Goal: Task Accomplishment & Management: Manage account settings

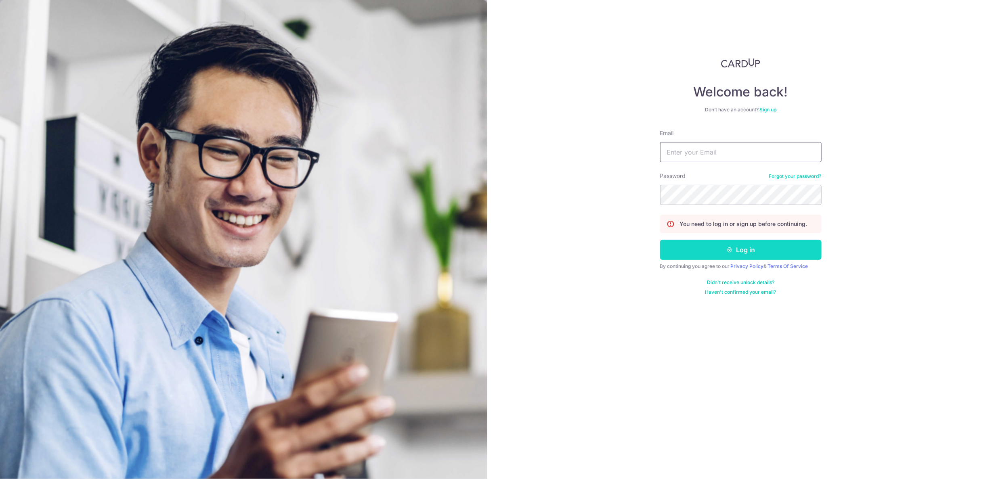
type input "[PERSON_NAME][EMAIL_ADDRESS][PERSON_NAME][DOMAIN_NAME]"
click at [772, 250] on button "Log in" at bounding box center [741, 250] width 162 height 20
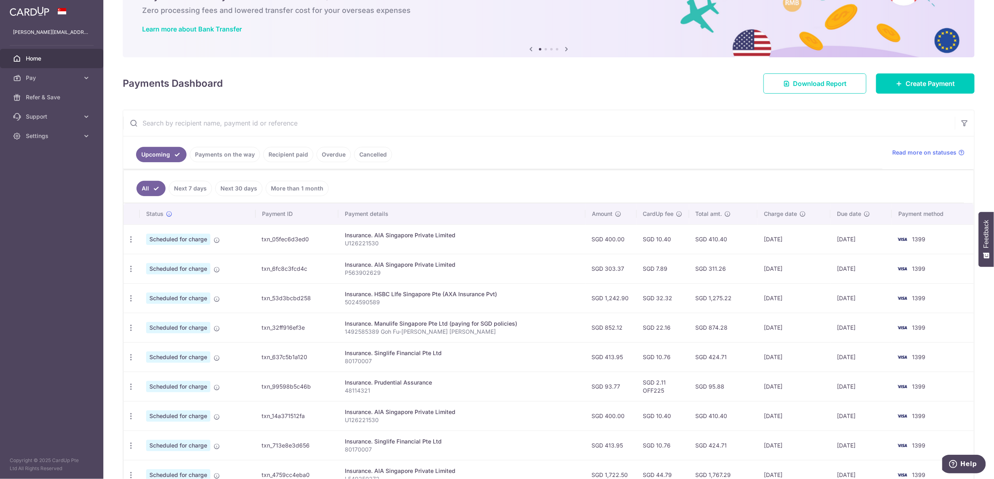
scroll to position [50, 0]
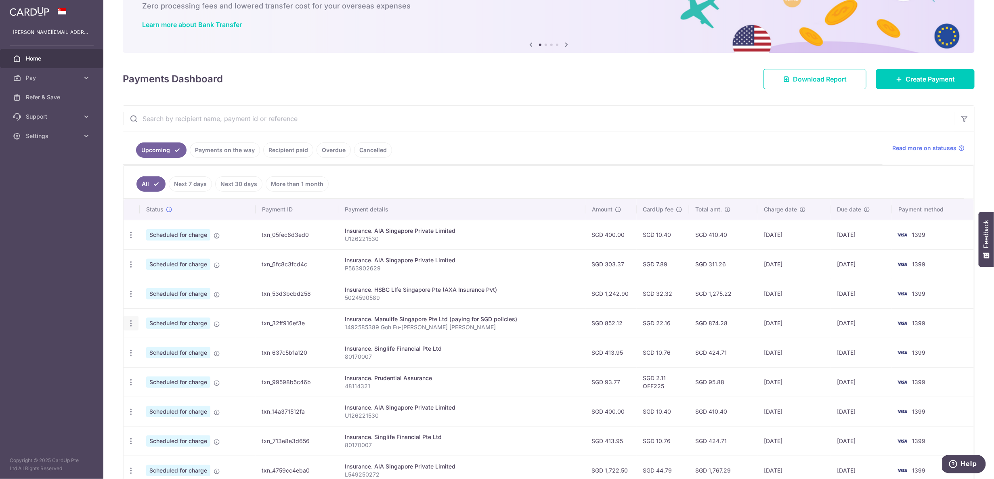
click at [133, 239] on icon "button" at bounding box center [131, 235] width 8 height 8
click at [149, 361] on span "Cancel payment" at bounding box center [174, 366] width 54 height 10
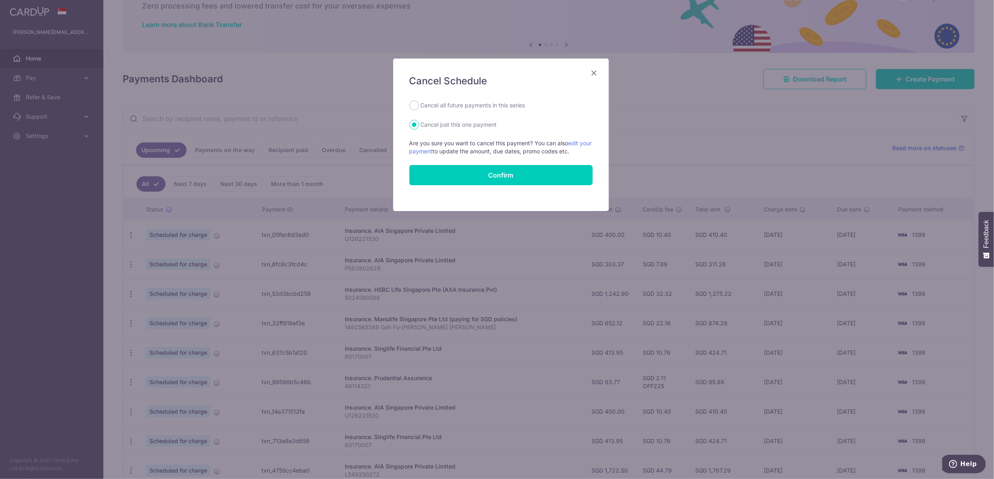
click at [475, 98] on div "Cancel Schedule Cancel all future payments in this series Cancel just this one …" at bounding box center [501, 135] width 216 height 153
click at [474, 108] on label "Cancel all future payments in this series" at bounding box center [473, 106] width 105 height 10
click at [419, 108] on input "Cancel all future payments in this series" at bounding box center [415, 106] width 10 height 10
radio input "true"
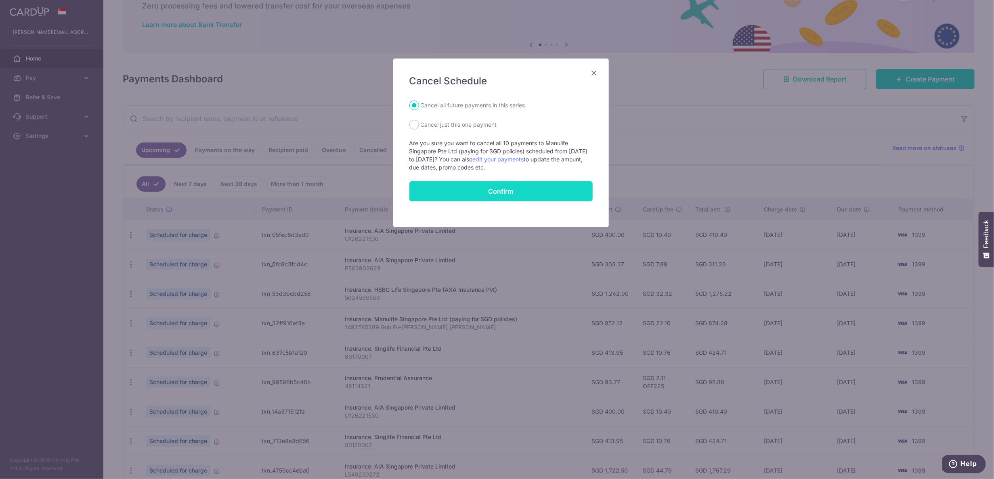
click at [507, 193] on button "Confirm" at bounding box center [501, 191] width 183 height 20
